Goal: Complete application form

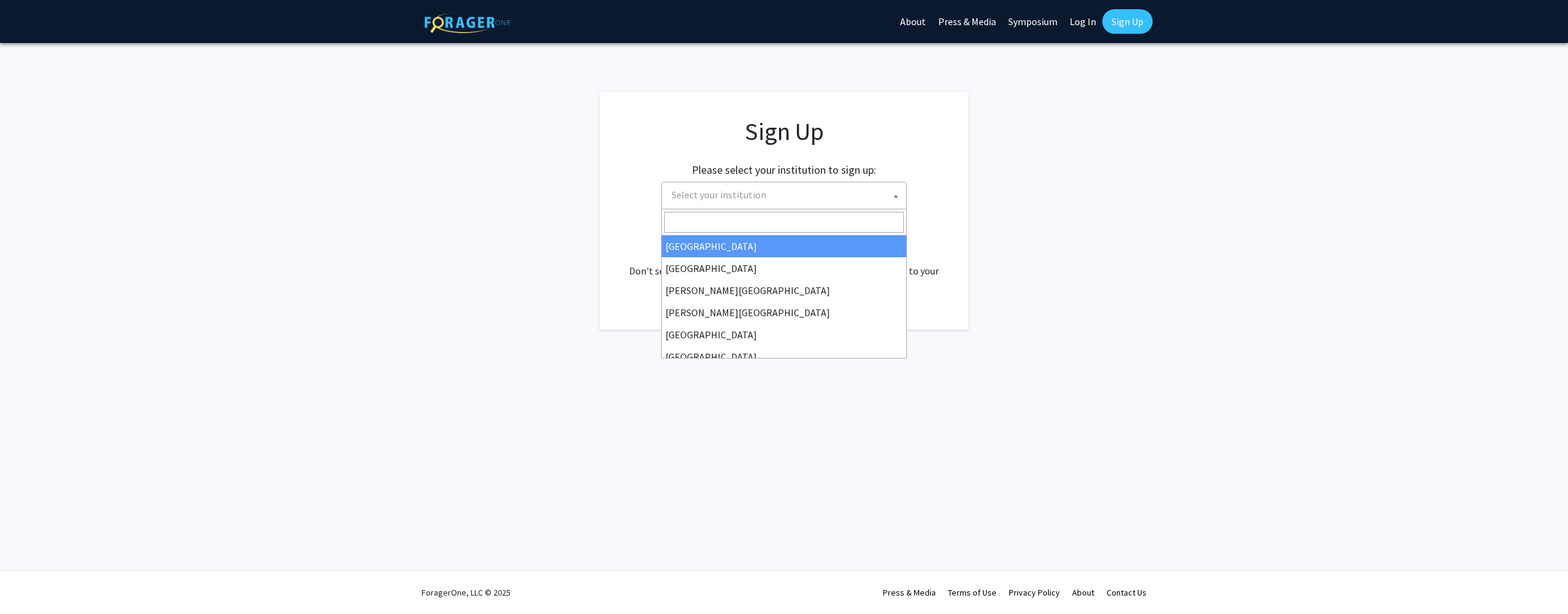
click at [877, 193] on span "Select your institution" at bounding box center [787, 195] width 240 height 25
click at [691, 212] on input "Search" at bounding box center [784, 223] width 240 height 21
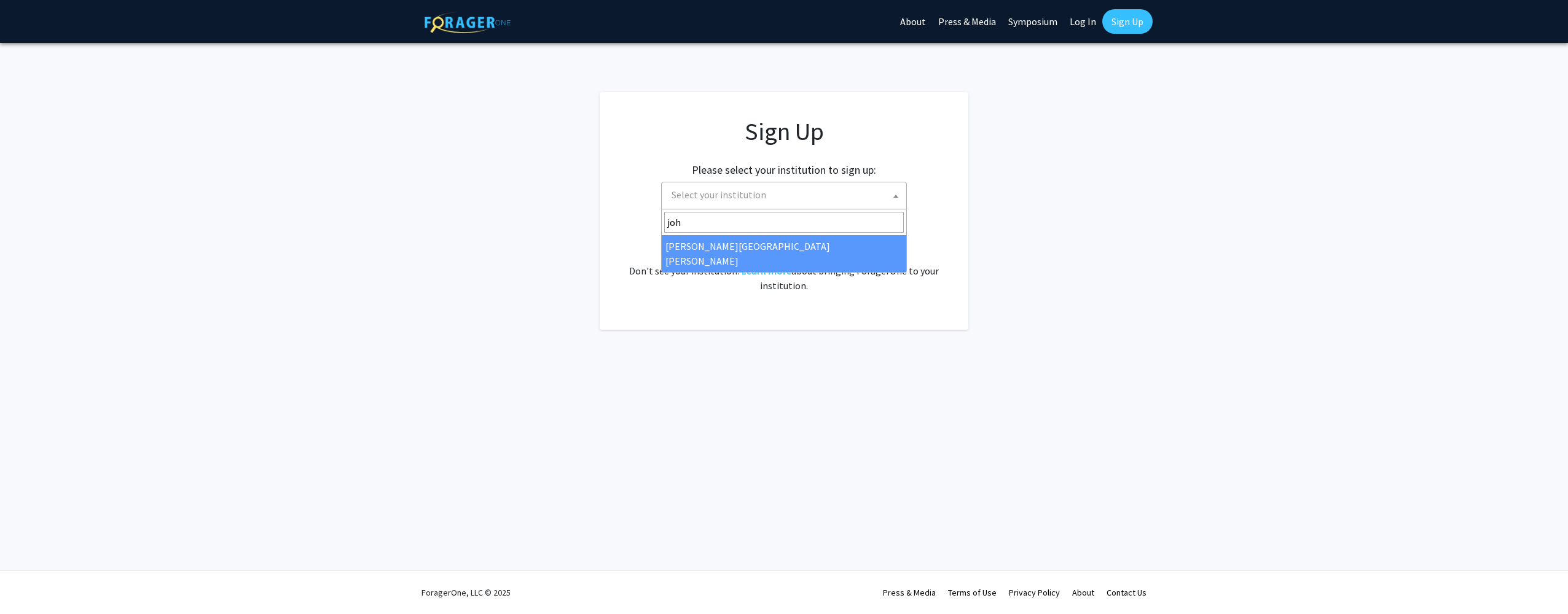
type input "joh"
select select "1"
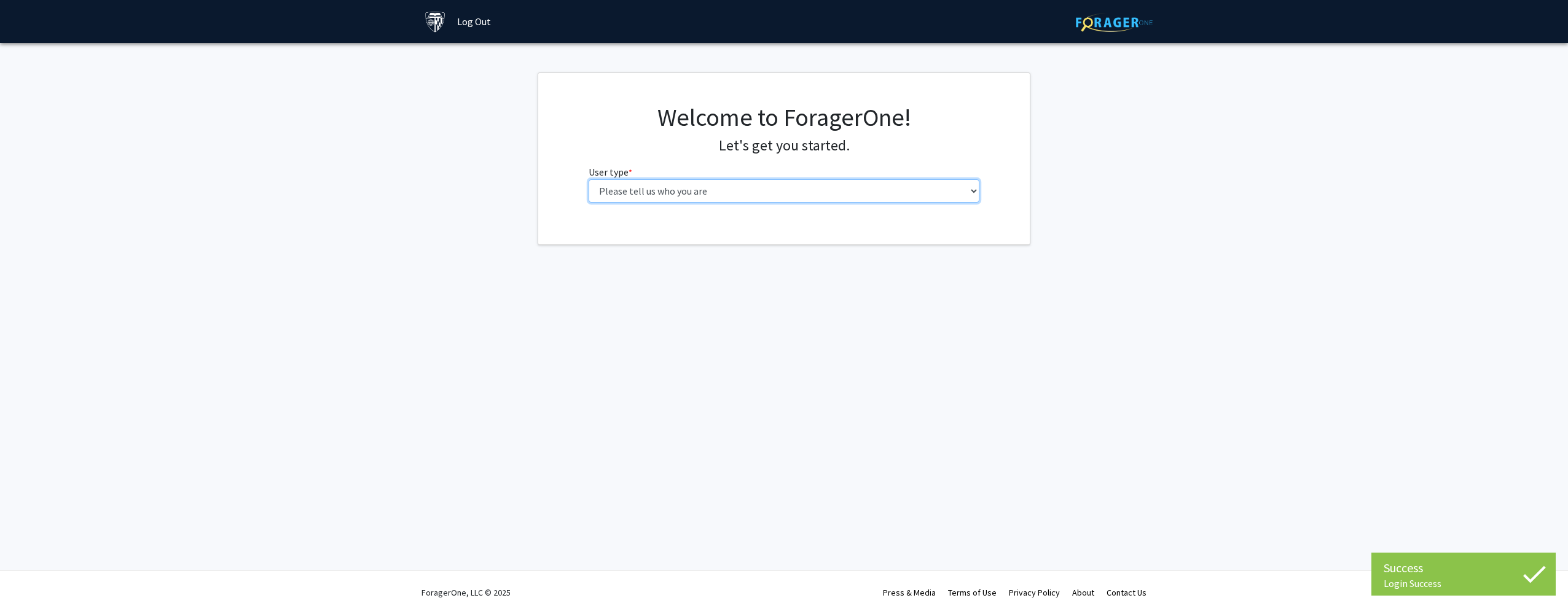
click at [785, 190] on select "Please tell us who you are Undergraduate Student Master's Student Doctoral Cand…" at bounding box center [784, 190] width 392 height 24
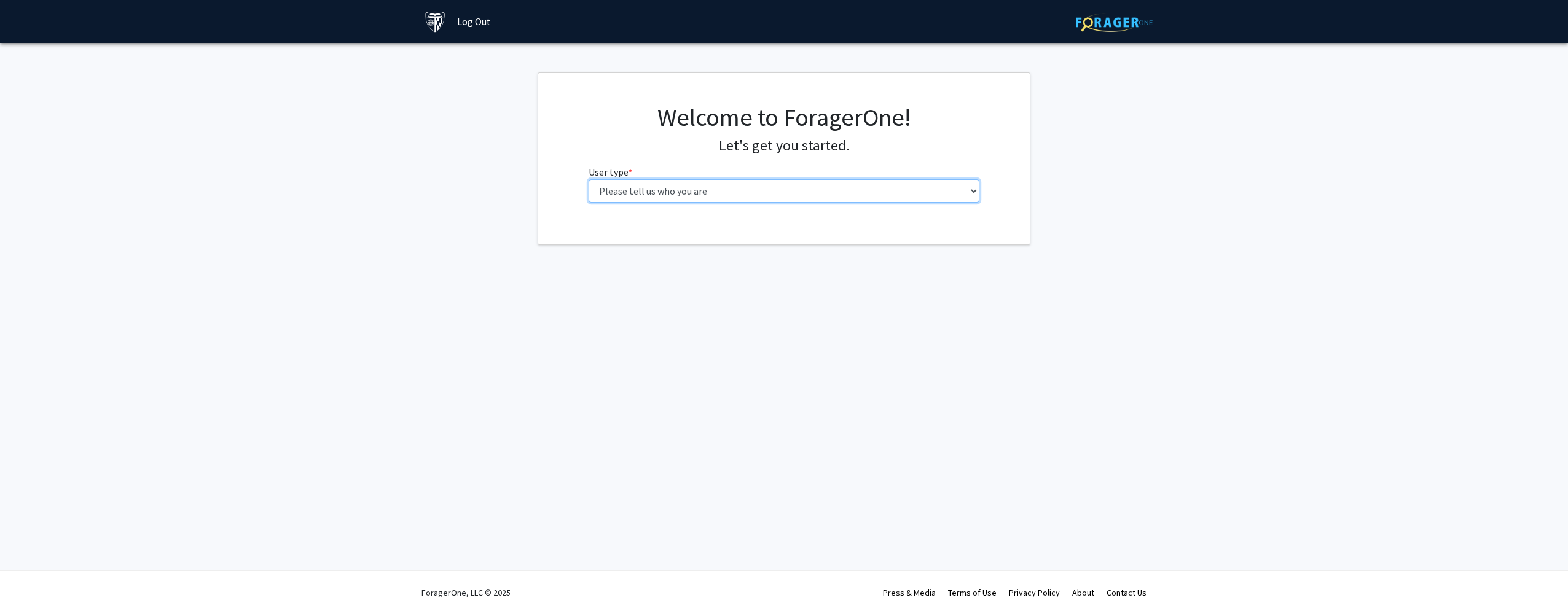
select select "2: masters"
click at [589, 179] on select "Please tell us who you are Undergraduate Student Master's Student Doctoral Cand…" at bounding box center [784, 190] width 392 height 24
click at [744, 241] on input "First Name * required" at bounding box center [784, 239] width 392 height 24
click at [698, 332] on fg-select "Program * required --- Anatomy Education Applied and Computational Mathematics …" at bounding box center [784, 327] width 392 height 38
select select "139: 138"
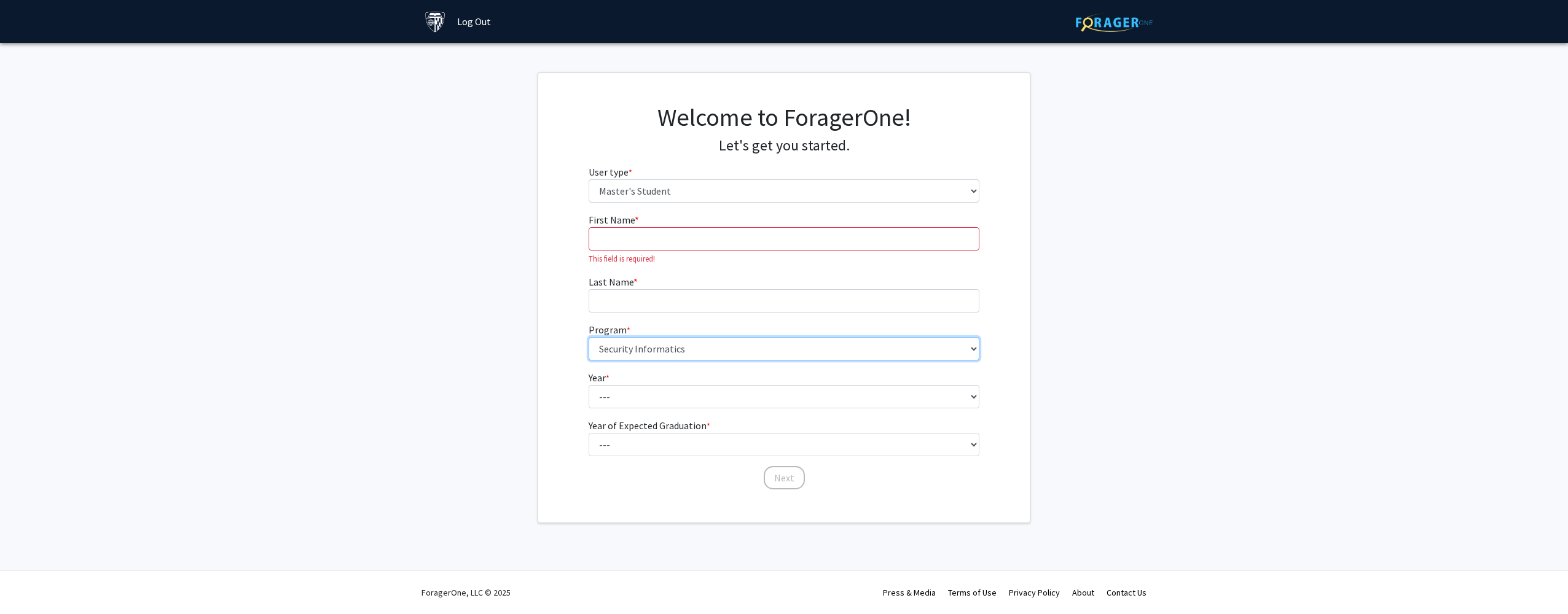
click at [589, 337] on select "--- Anatomy Education Applied and Computational Mathematics Applied Biomedical …" at bounding box center [784, 348] width 392 height 24
click at [693, 406] on select "--- First Year Second Year" at bounding box center [784, 396] width 392 height 24
select select "1: first_year"
click at [589, 385] on select "--- First Year Second Year" at bounding box center [784, 396] width 392 height 24
click at [692, 447] on select "--- 2025 2026 2027 2028 2029 2030 2031 2032 2033 2034" at bounding box center [784, 445] width 392 height 24
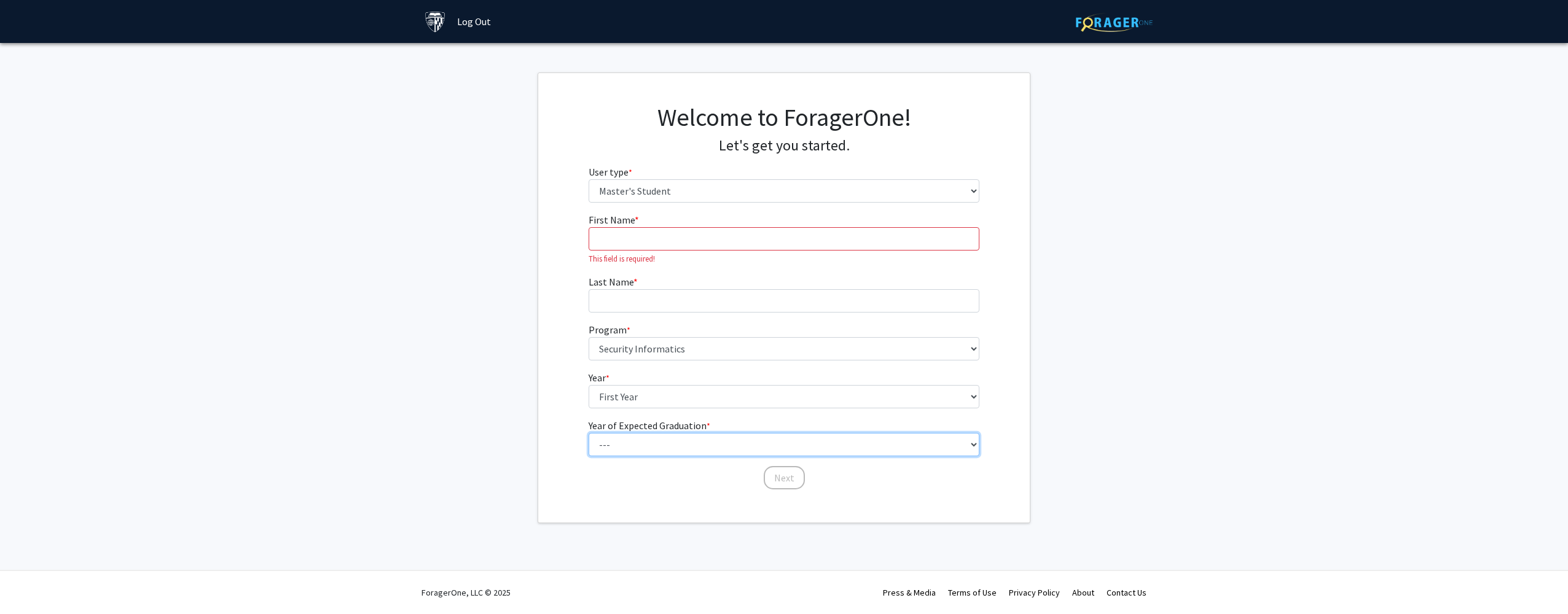
select select "3: 2027"
click at [589, 433] on select "--- 2025 2026 2027 2028 2029 2030 2031 2032 2033 2034" at bounding box center [784, 445] width 392 height 24
click at [694, 237] on input "First Name * required" at bounding box center [784, 239] width 392 height 24
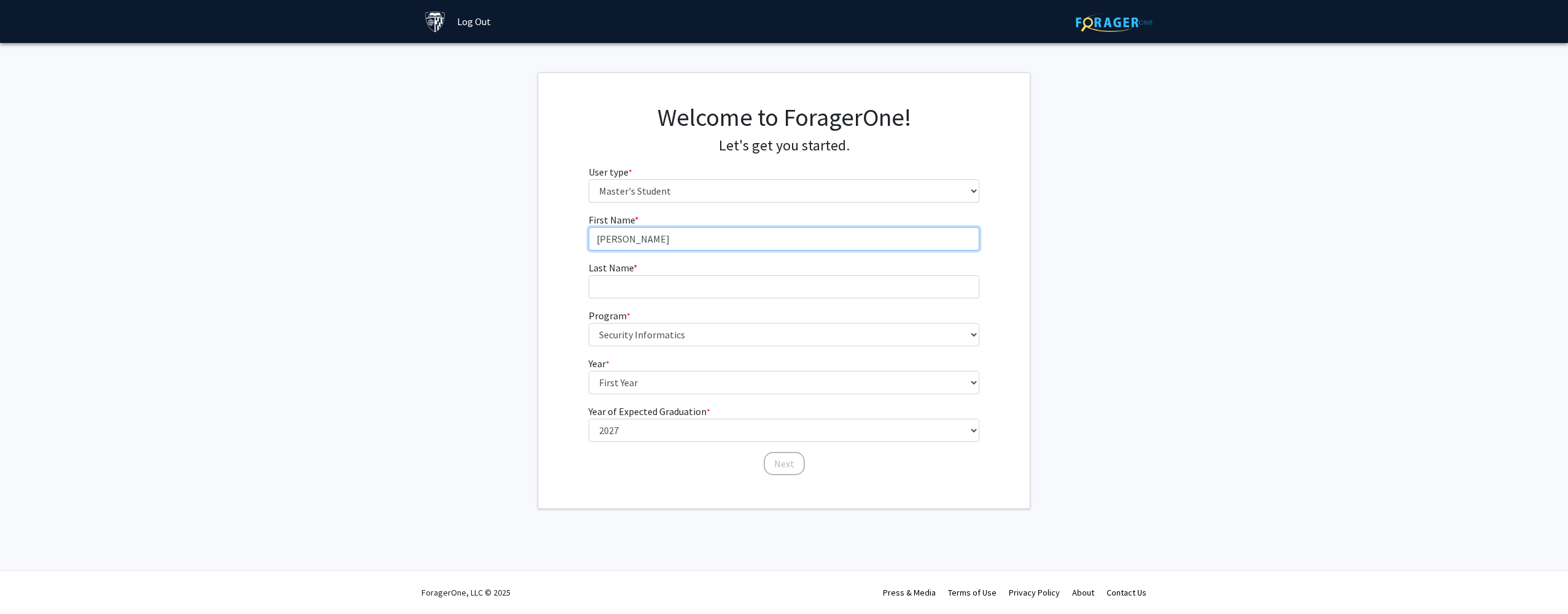
type input "Abdulaziz"
click at [658, 287] on input "Last Name * required" at bounding box center [784, 287] width 392 height 24
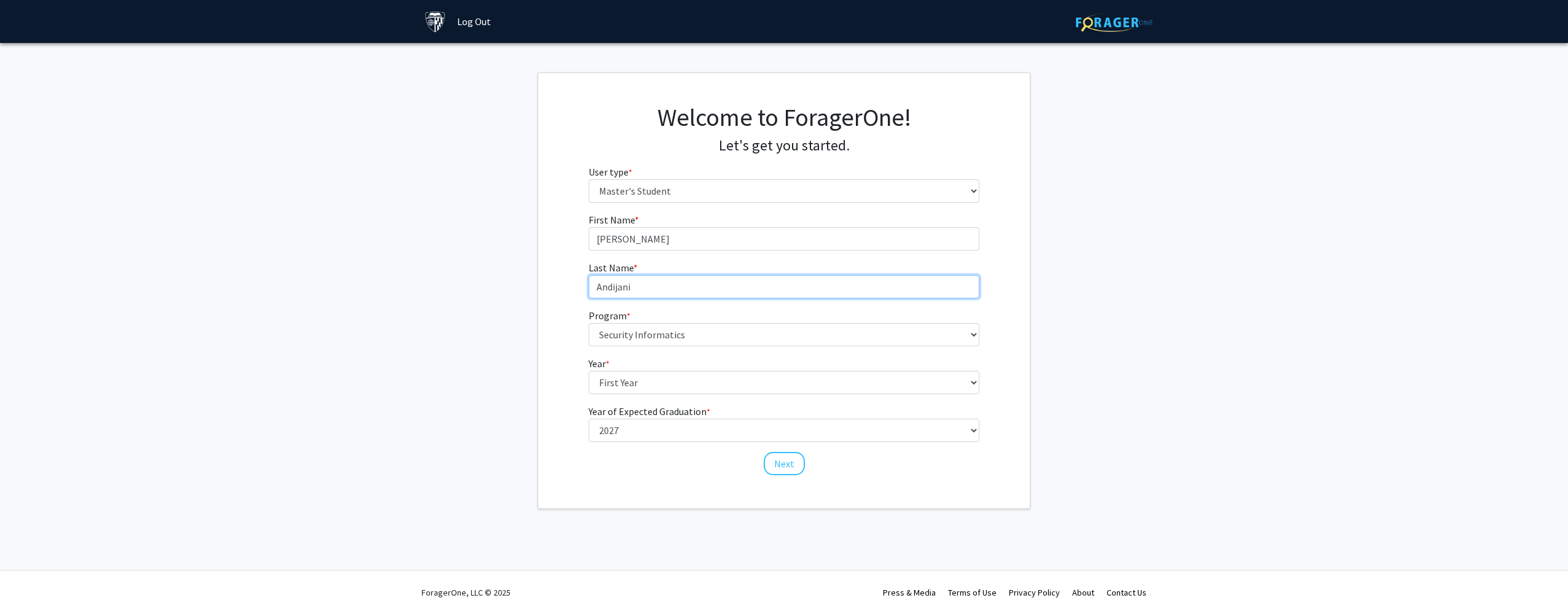
type input "Andijani"
click at [1122, 364] on fg-get-started "Welcome to ForagerOne! Let's get you started. User type * required Please tell …" at bounding box center [784, 290] width 1568 height 437
click at [792, 465] on button "Next" at bounding box center [784, 464] width 41 height 24
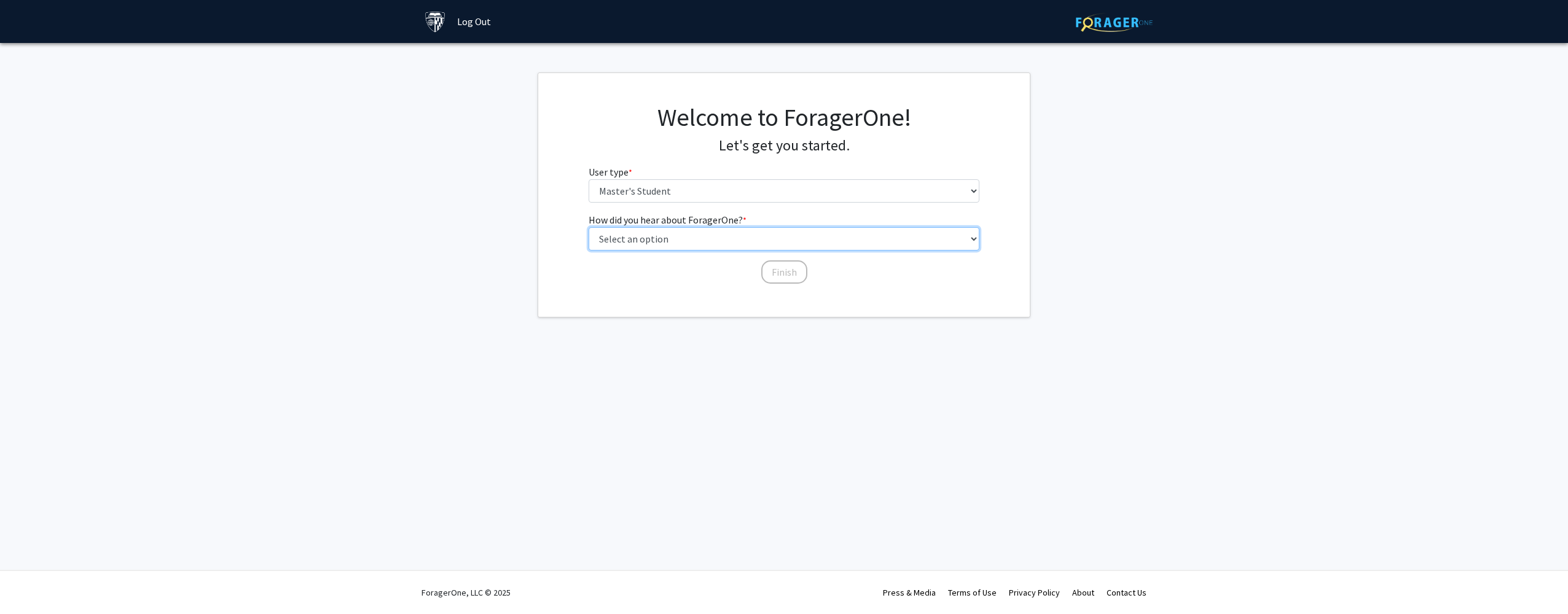
click at [734, 245] on select "Select an option Peer/student recommendation Faculty/staff recommendation Unive…" at bounding box center [784, 239] width 392 height 24
select select "3: university_website"
click at [589, 228] on select "Select an option Peer/student recommendation Faculty/staff recommendation Unive…" at bounding box center [784, 239] width 392 height 24
click at [780, 272] on button "Finish" at bounding box center [784, 272] width 46 height 24
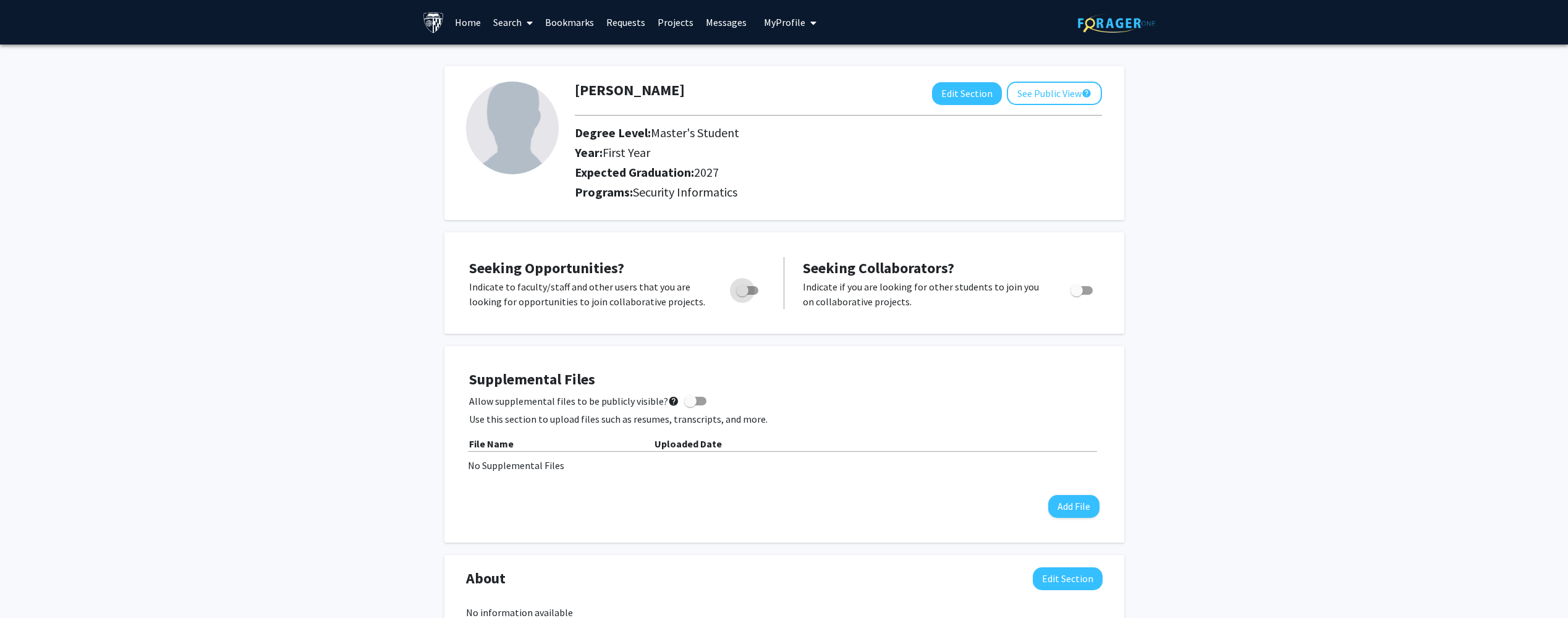
click at [756, 297] on label "Toggle" at bounding box center [744, 289] width 27 height 14
click at [742, 295] on input "Are you actively seeking opportunities?" at bounding box center [741, 295] width 1 height 1
checkbox input "true"
